Goal: Task Accomplishment & Management: Manage account settings

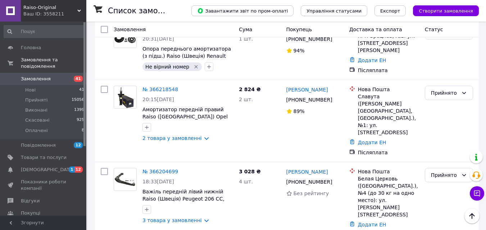
scroll to position [288, 0]
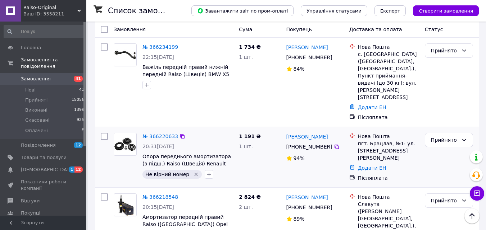
click at [193, 172] on icon "Видалити мітку" at bounding box center [196, 175] width 6 height 6
copy link "[PERSON_NAME]"
drag, startPoint x: 331, startPoint y: 100, endPoint x: 306, endPoint y: 40, distance: 65.2
click at [286, 132] on div "[PERSON_NAME]" at bounding box center [314, 136] width 59 height 9
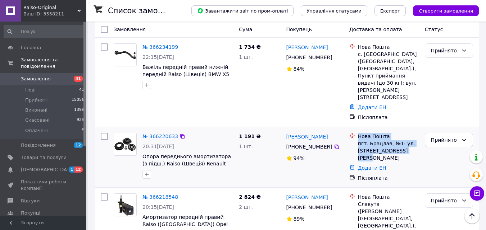
drag, startPoint x: 412, startPoint y: 114, endPoint x: 353, endPoint y: 104, distance: 59.4
click at [353, 133] on div "Нова Пошта пгт. Брацлав, №1: ул. Свято-Николаевская, 4" at bounding box center [384, 147] width 73 height 29
click at [264, 143] on div "1 шт." at bounding box center [259, 146] width 41 height 7
